Goal: Navigation & Orientation: Find specific page/section

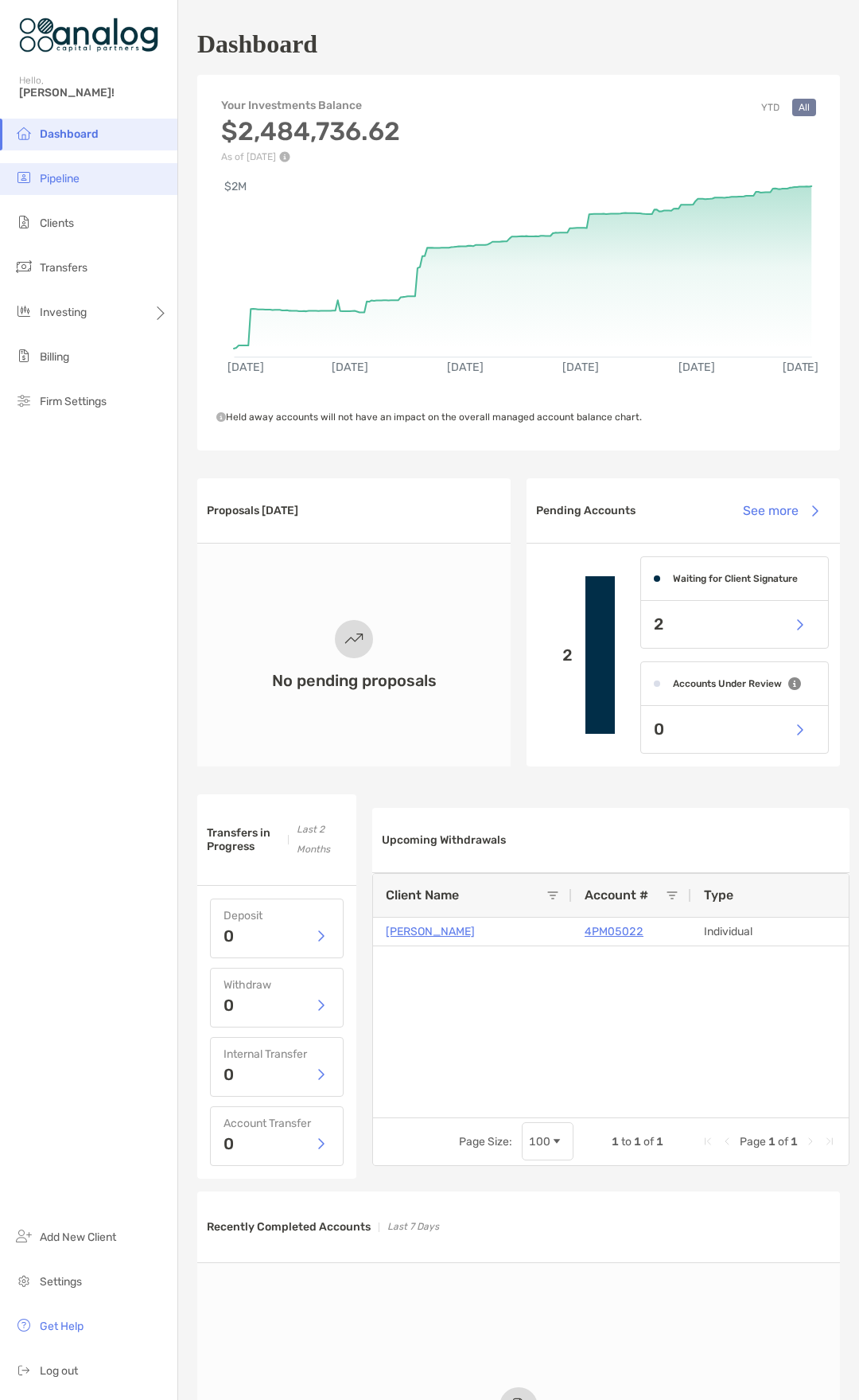
click at [71, 179] on span "Pipeline" at bounding box center [59, 178] width 40 height 13
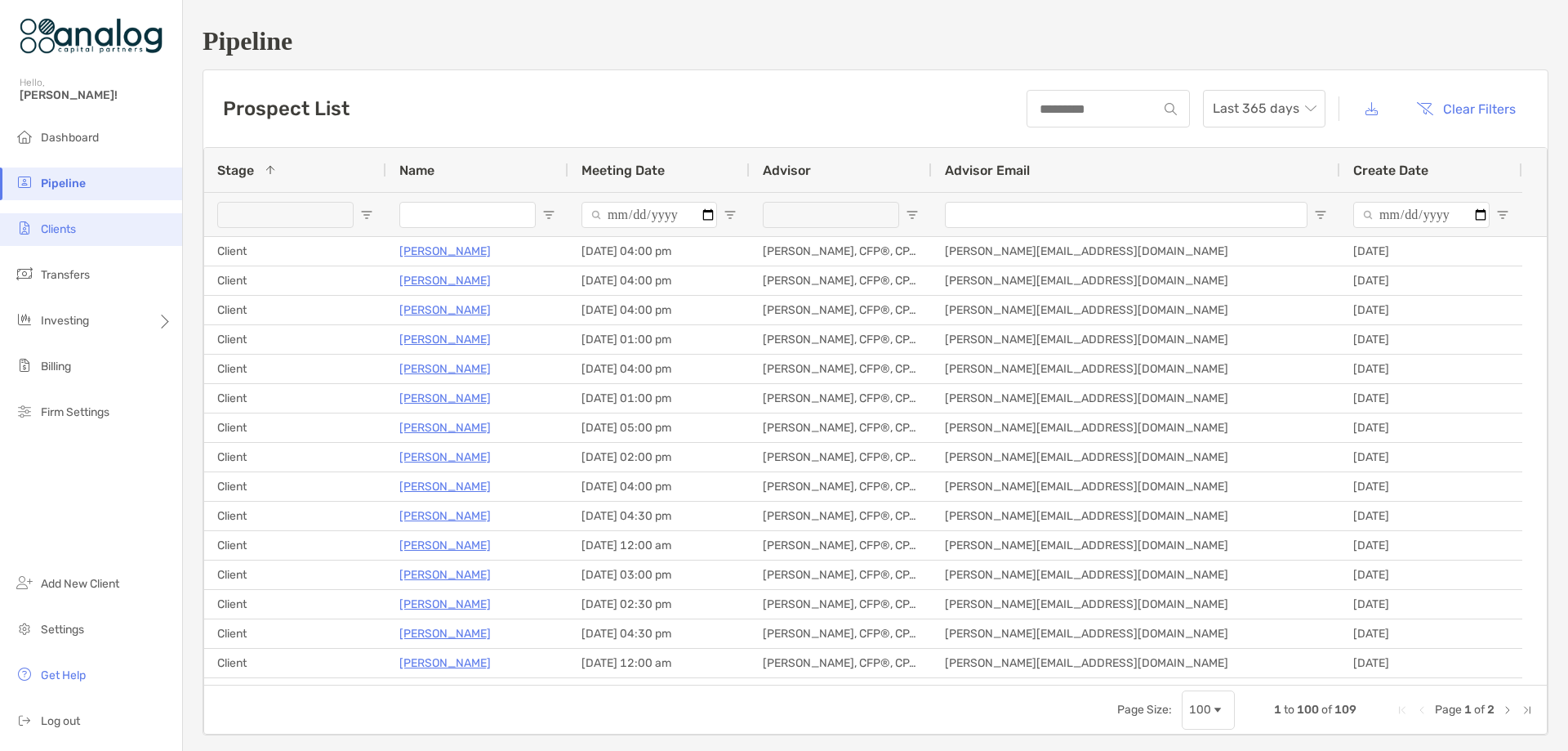
click at [66, 221] on li "Clients" at bounding box center [91, 229] width 182 height 33
